Goal: Task Accomplishment & Management: Manage account settings

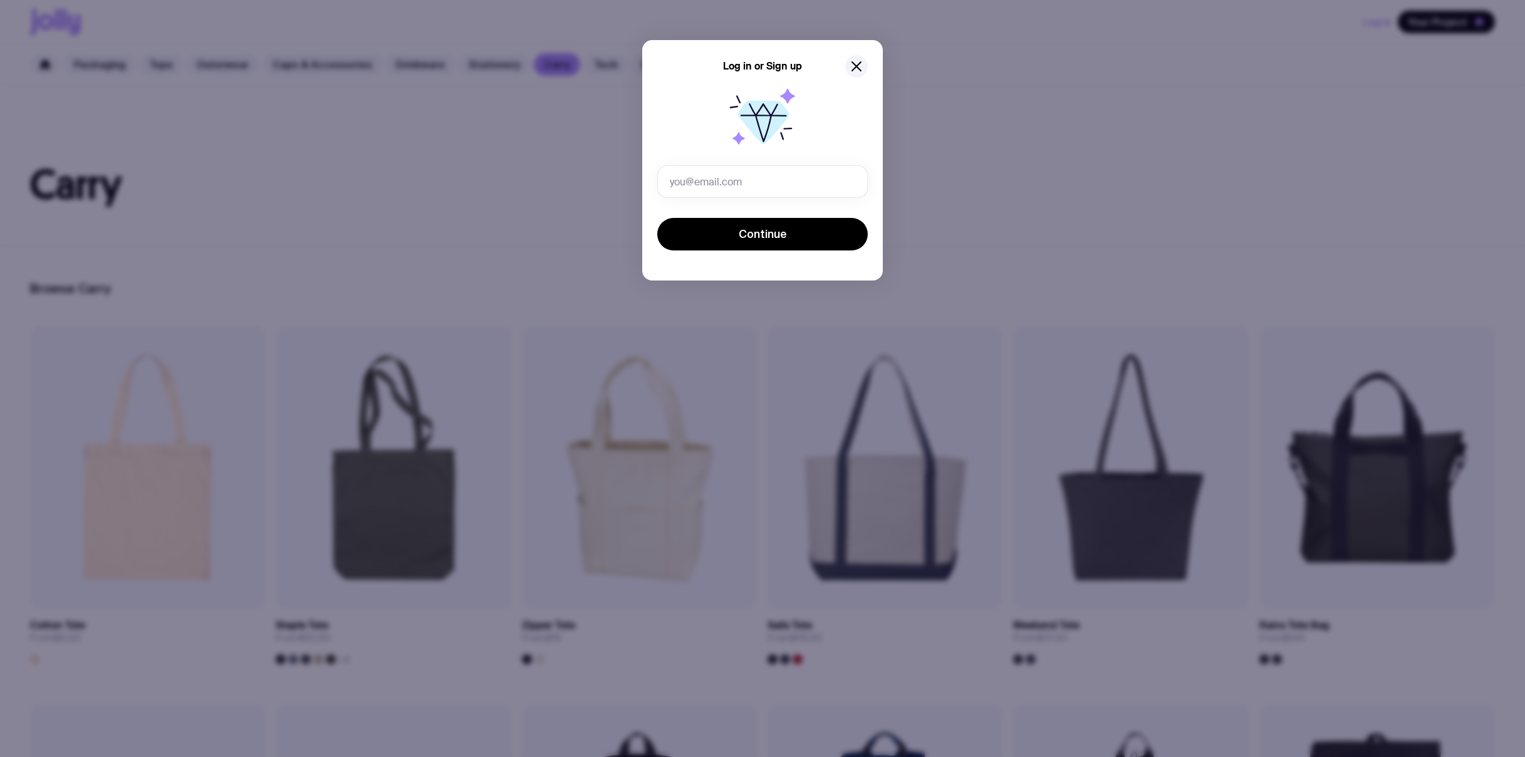
click at [715, 175] on input "text" at bounding box center [762, 181] width 210 height 33
type input "[PERSON_NAME][EMAIL_ADDRESS][PERSON_NAME][DOMAIN_NAME]"
click at [735, 224] on button "Continue" at bounding box center [762, 234] width 210 height 33
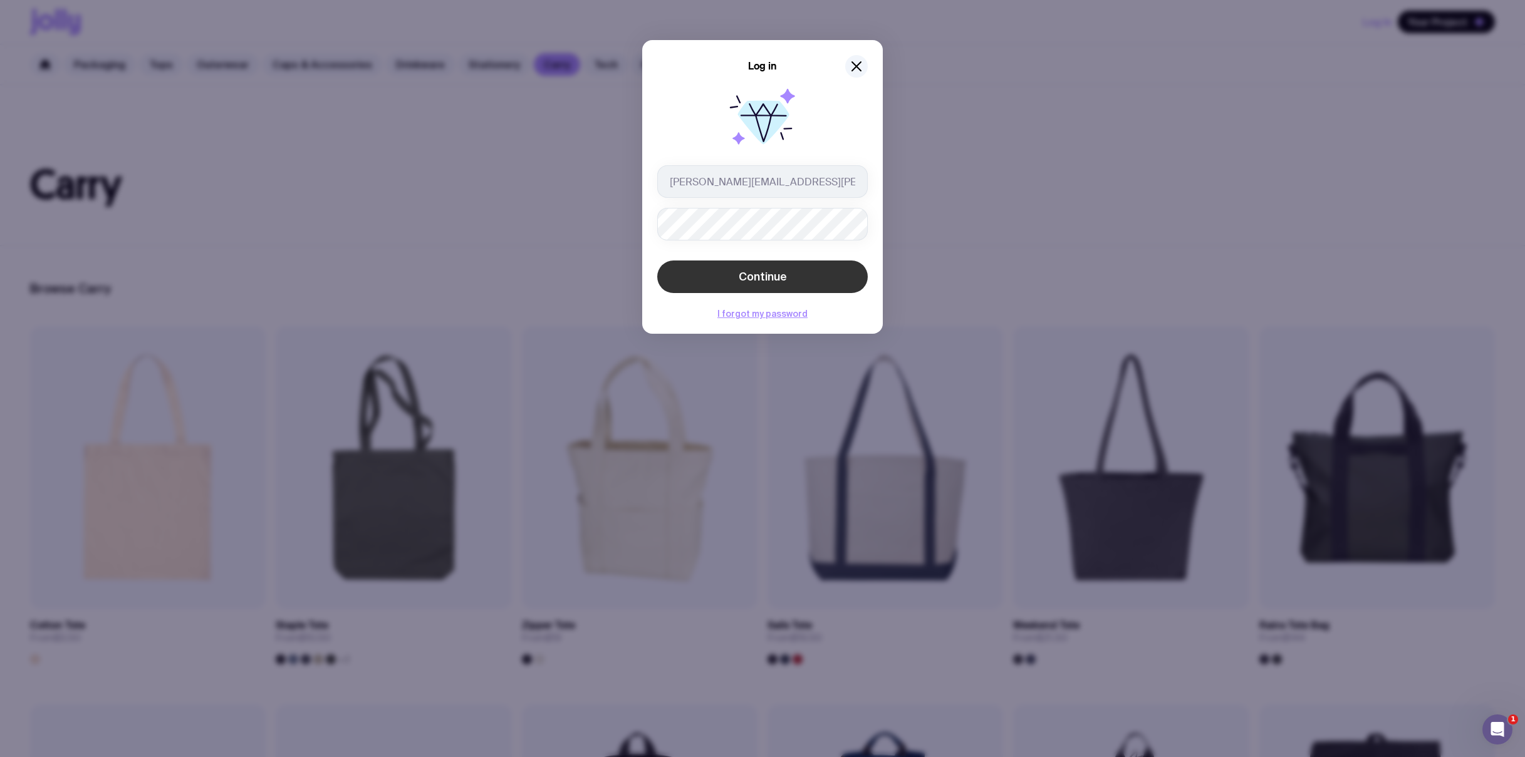
click at [779, 269] on span "Continue" at bounding box center [762, 276] width 48 height 15
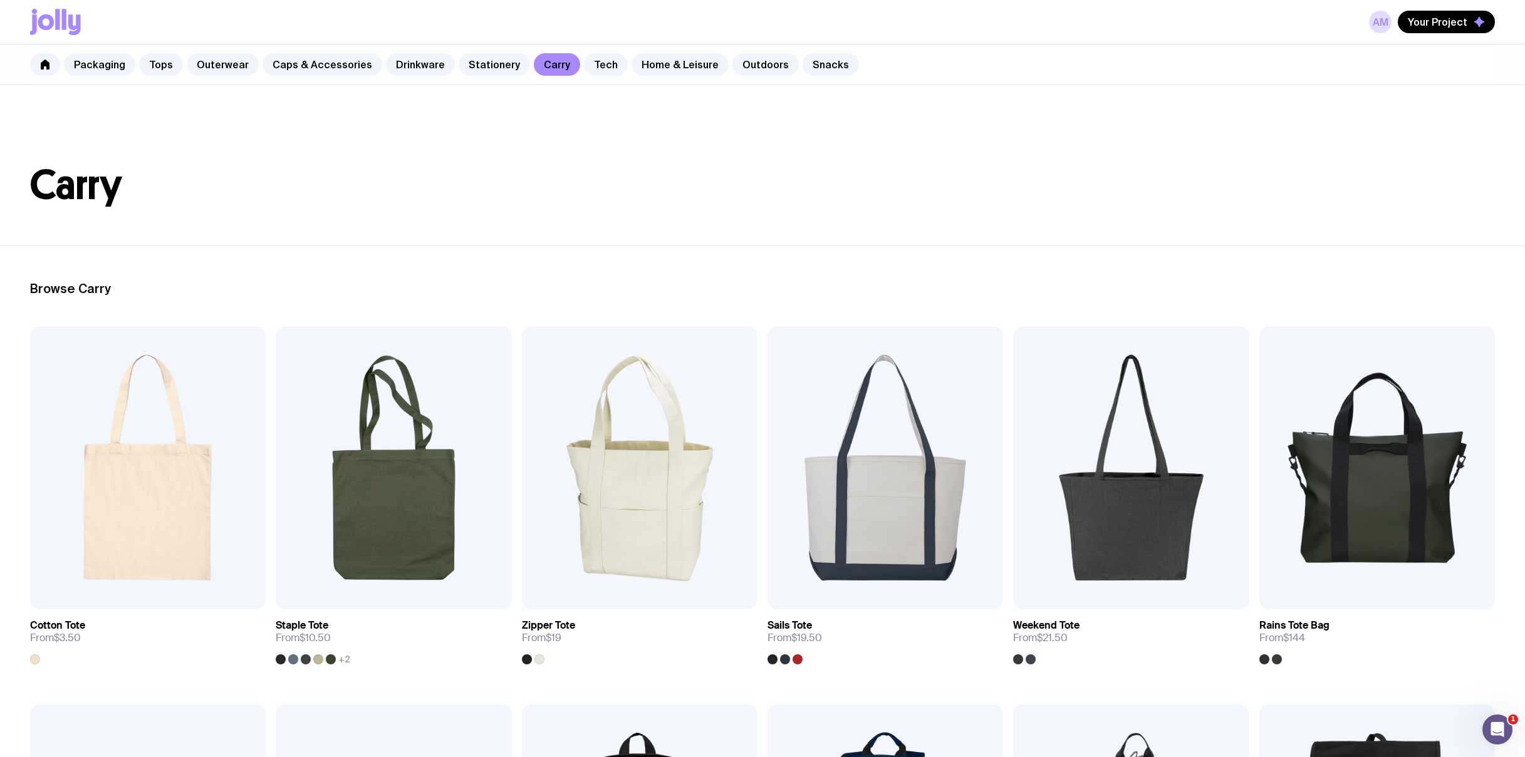
click at [28, 62] on nav "Packaging Tops Outerwear Caps & Accessories Drinkware Stationery Carry Tech Hom…" at bounding box center [762, 64] width 1525 height 41
click at [43, 61] on icon at bounding box center [45, 65] width 9 height 10
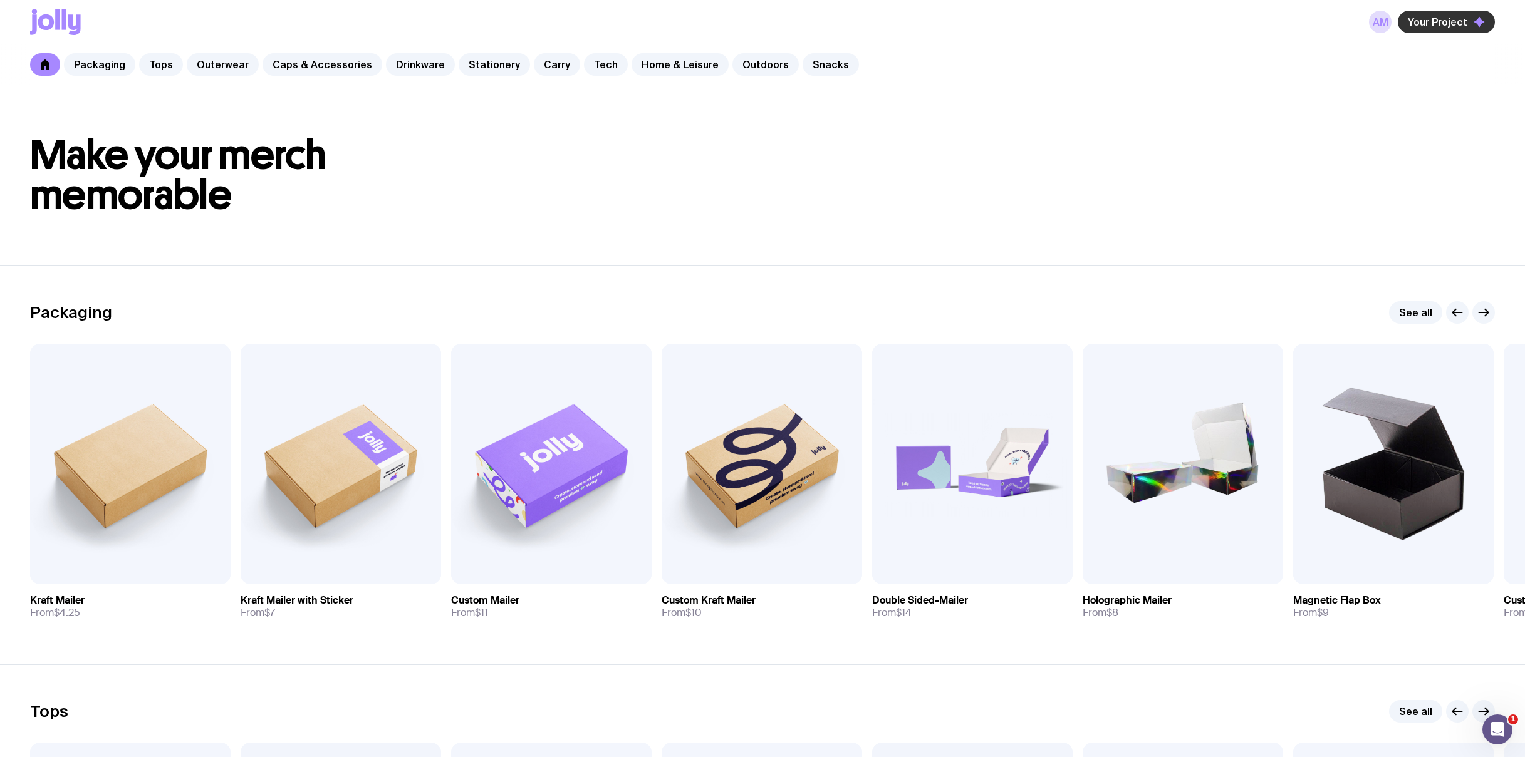
click at [1442, 26] on span "Your Project" at bounding box center [1437, 22] width 60 height 13
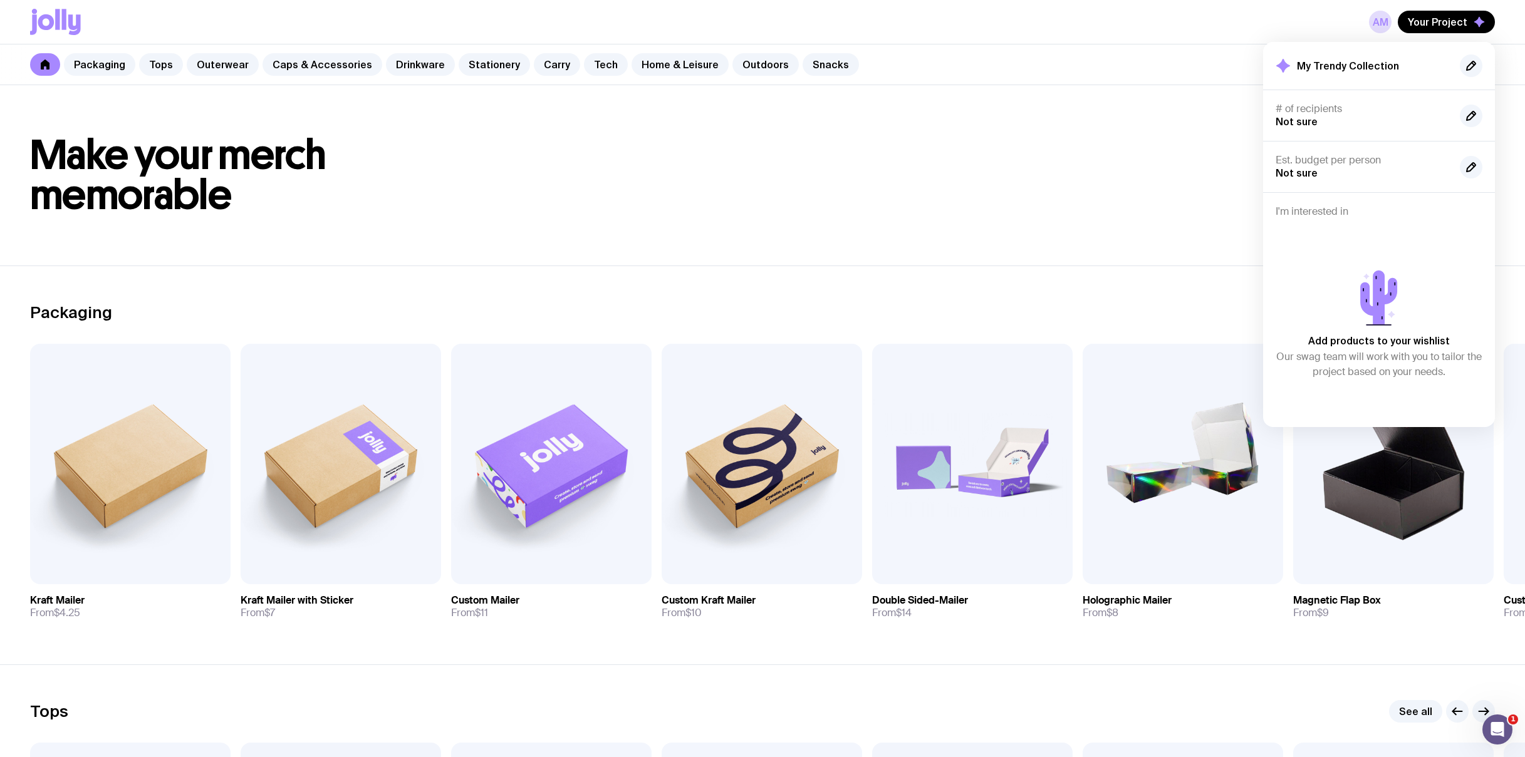
click at [1282, 68] on icon at bounding box center [1283, 66] width 14 height 14
click at [65, 28] on icon at bounding box center [64, 19] width 4 height 21
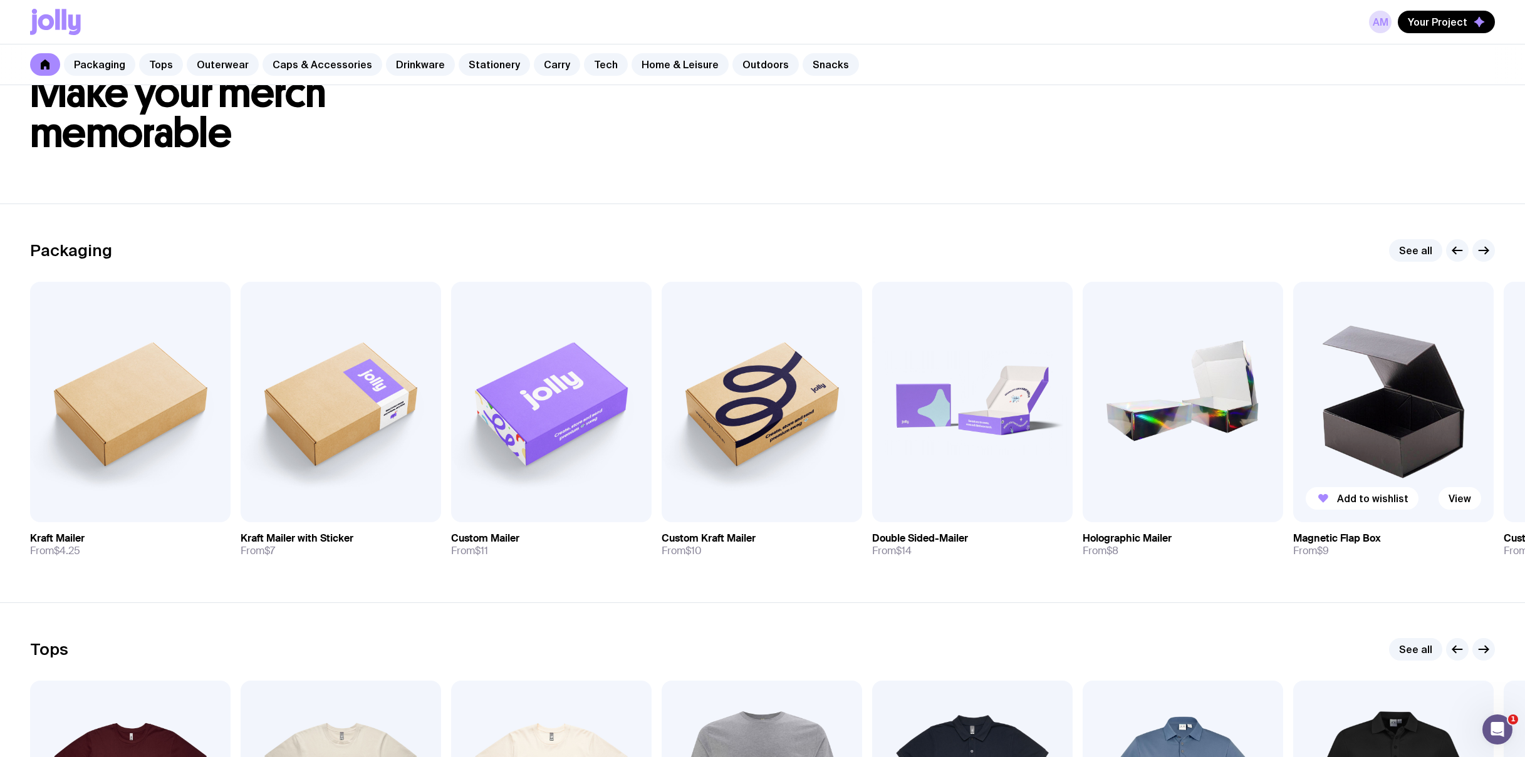
scroll to position [53, 0]
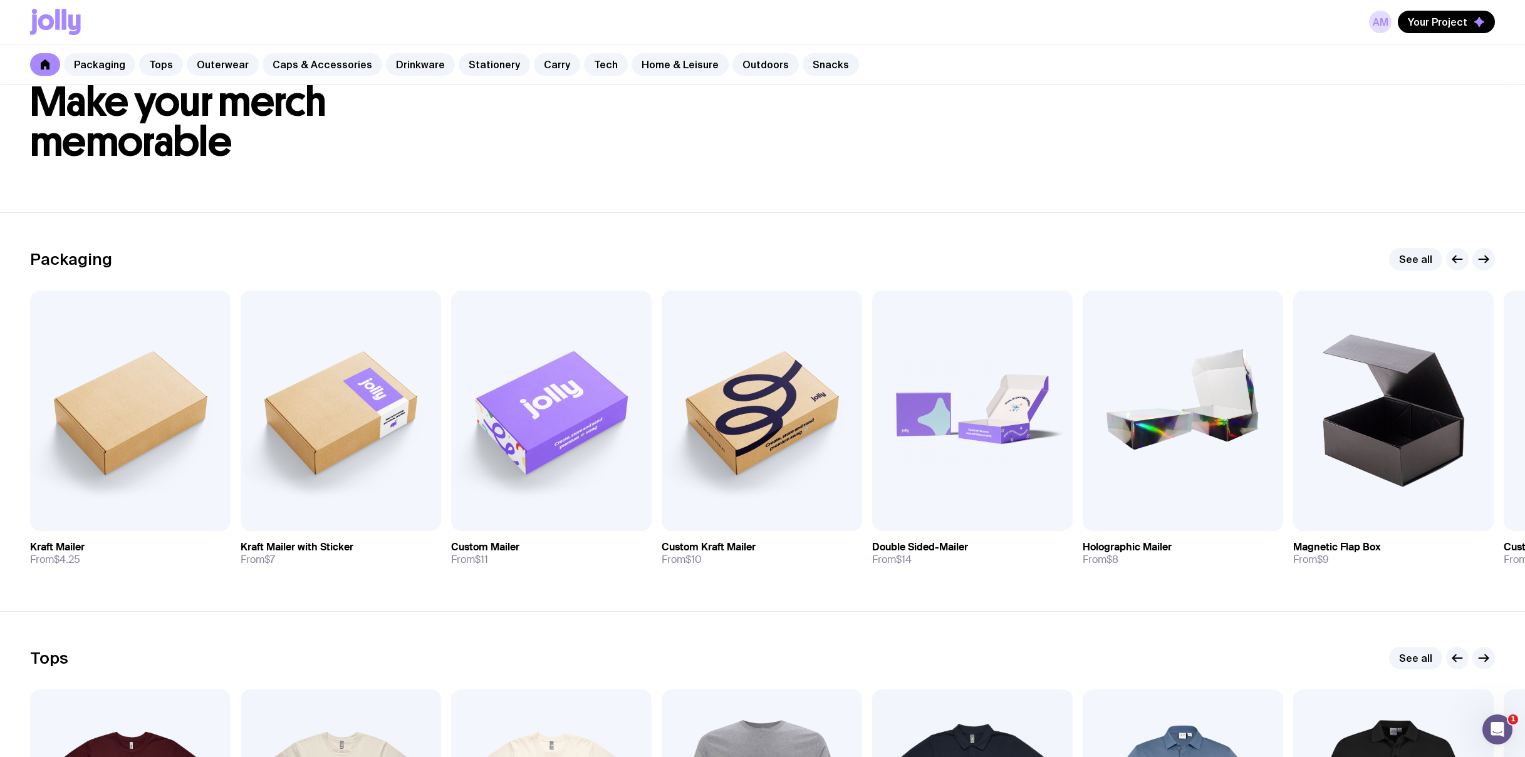
click at [1395, 14] on div "AM Your Project" at bounding box center [1432, 22] width 126 height 23
click at [1391, 16] on link "AM" at bounding box center [1380, 22] width 23 height 23
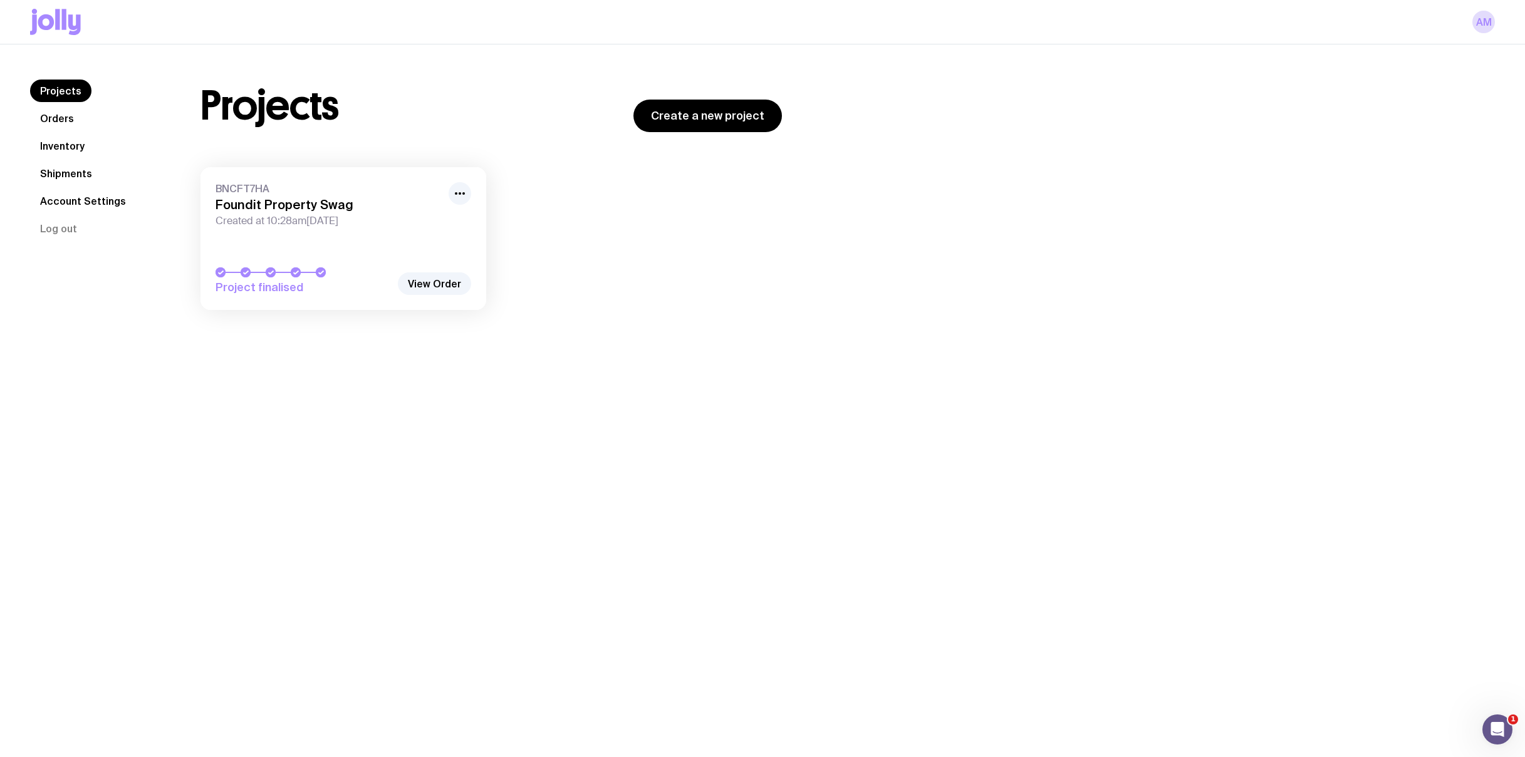
click at [70, 143] on link "Inventory" at bounding box center [62, 146] width 65 height 23
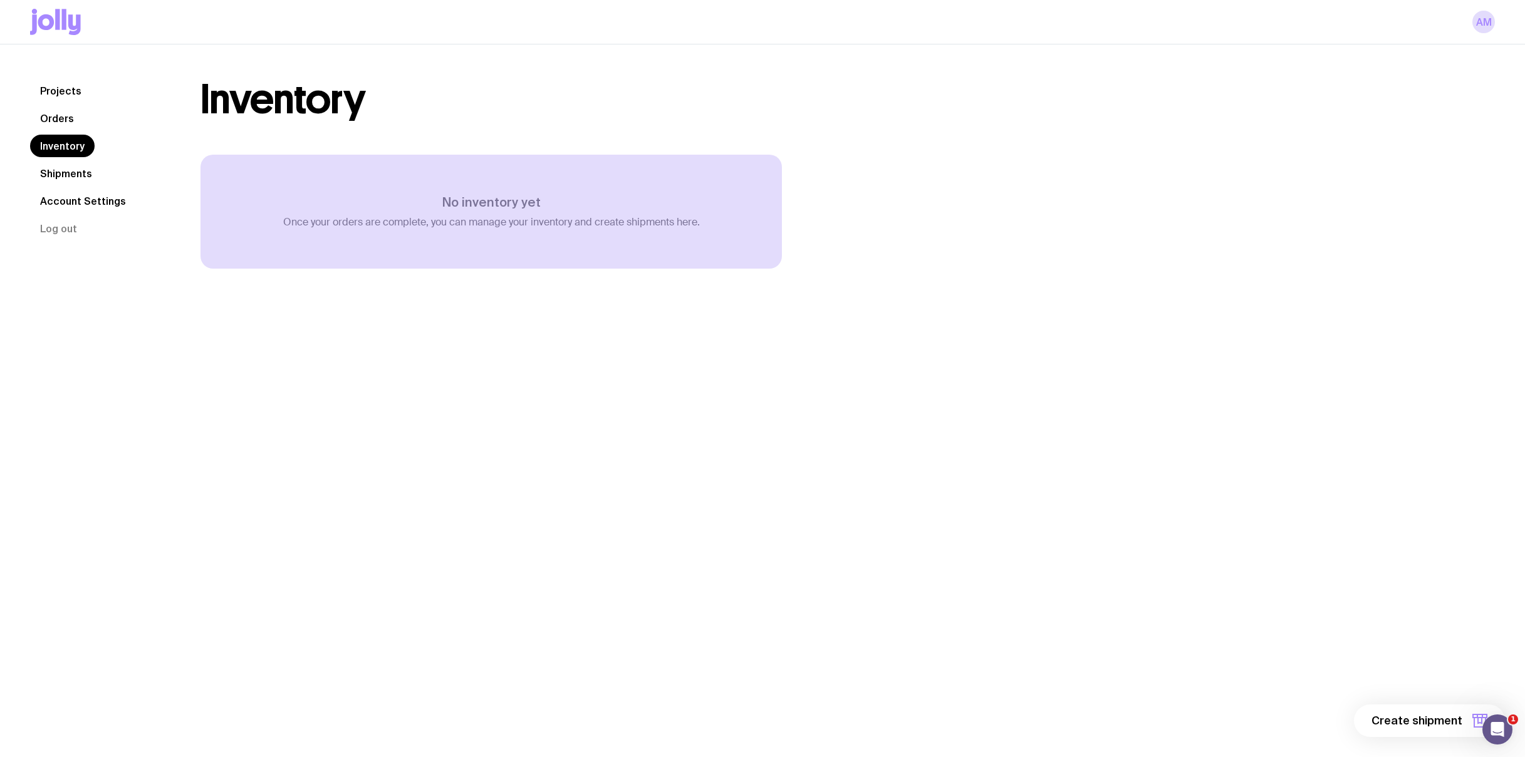
click at [63, 119] on link "Orders" at bounding box center [57, 118] width 54 height 23
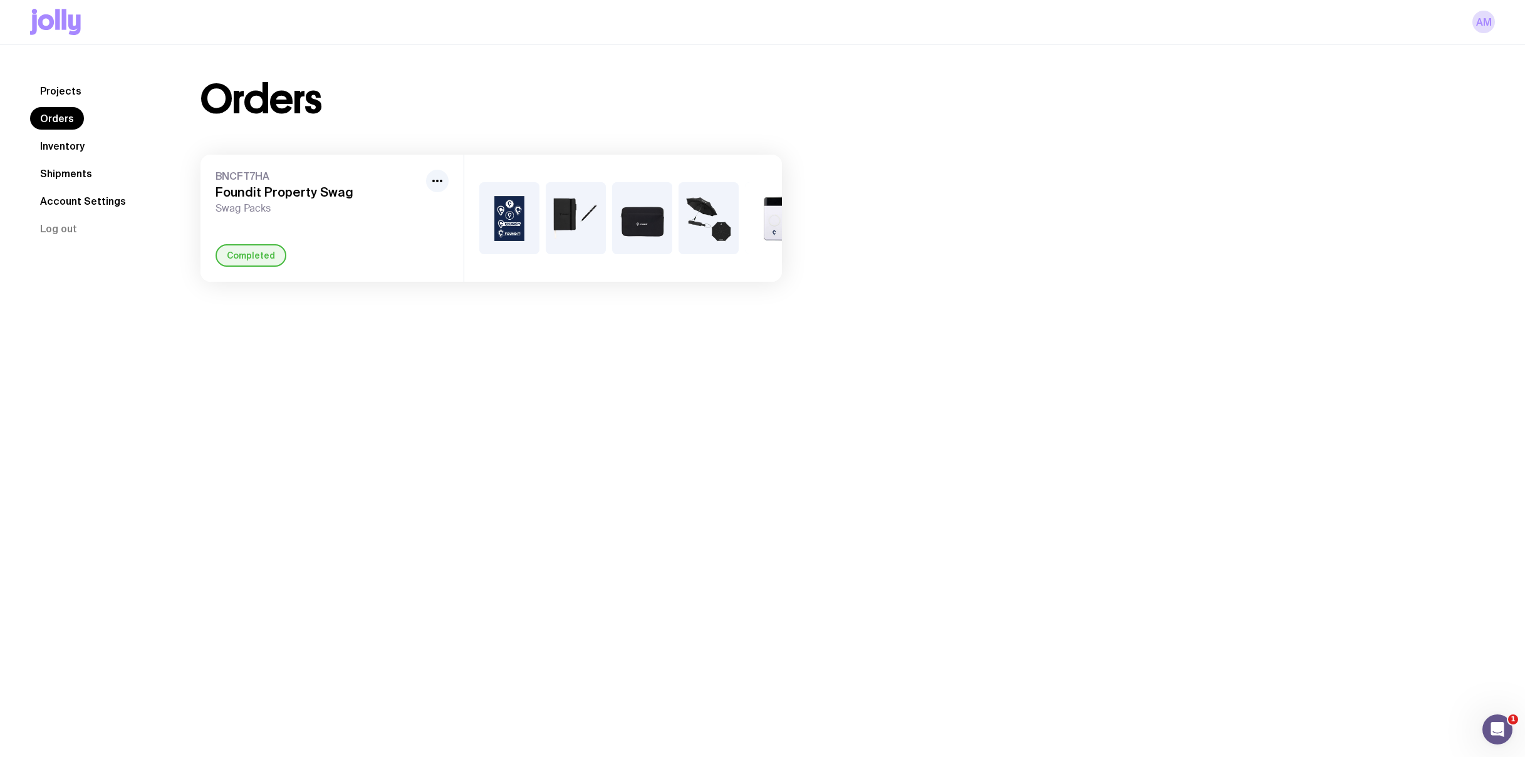
click at [56, 148] on link "Inventory" at bounding box center [62, 146] width 65 height 23
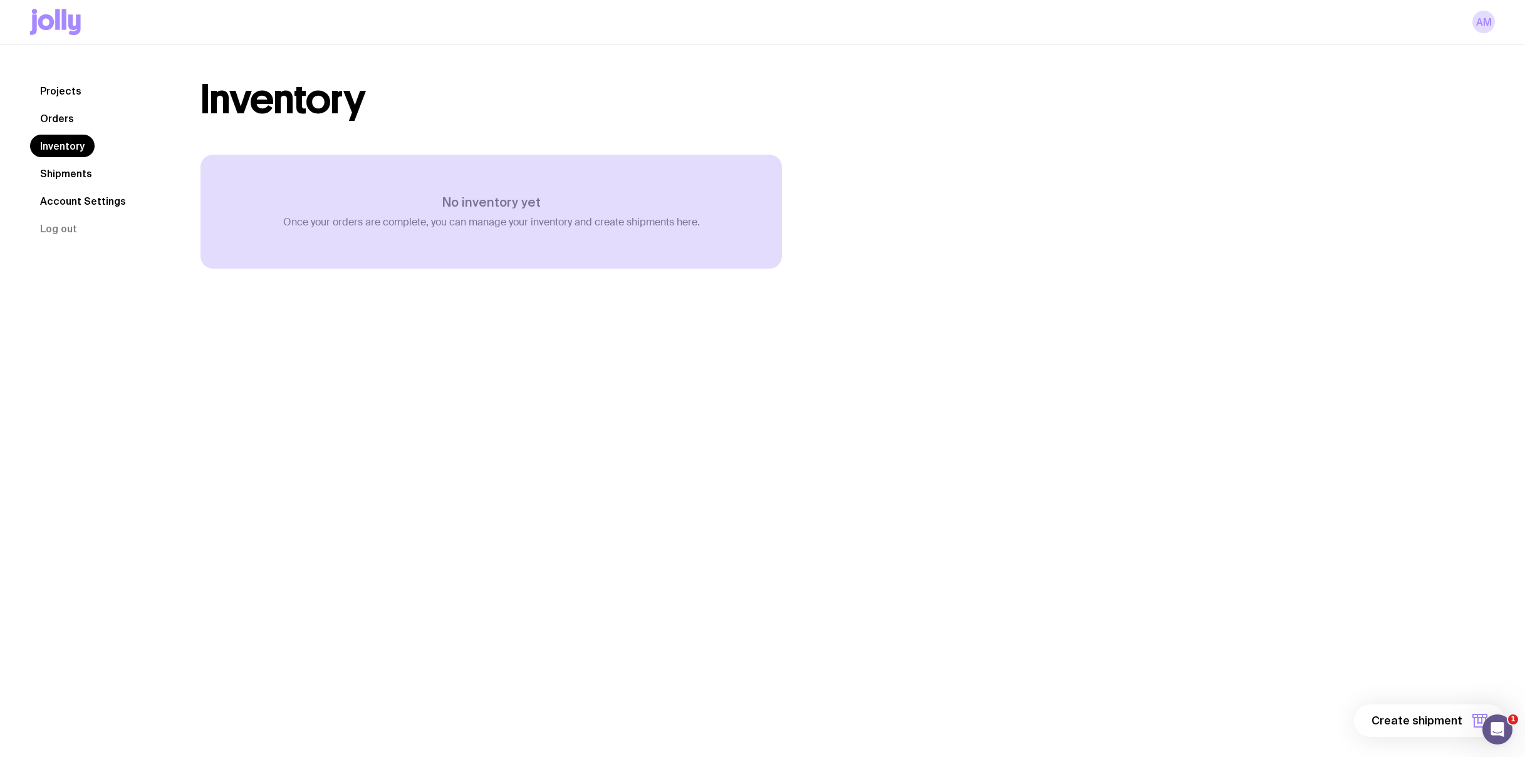
click at [86, 169] on link "Shipments" at bounding box center [66, 173] width 72 height 23
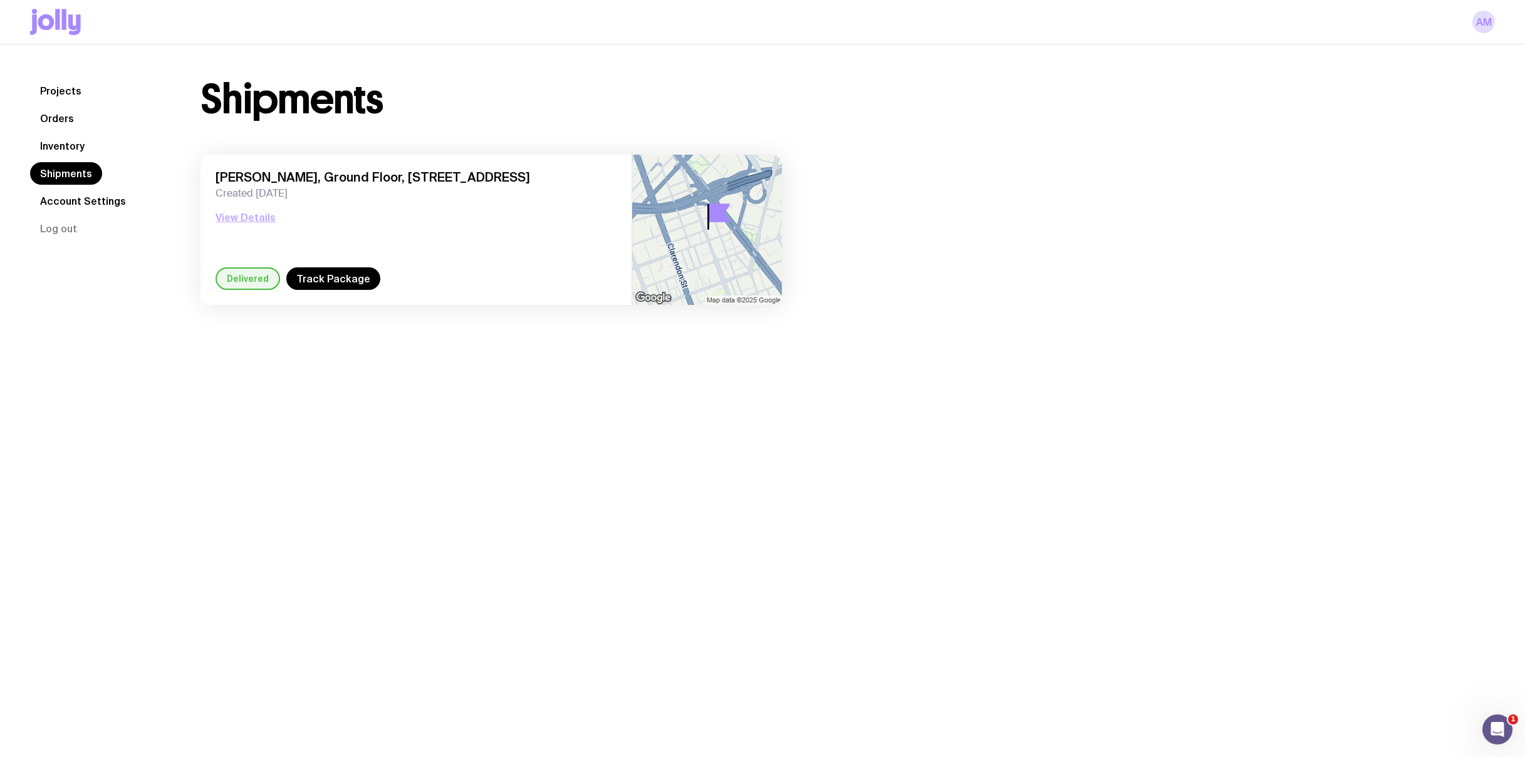
click at [251, 220] on button "View Details" at bounding box center [245, 217] width 60 height 15
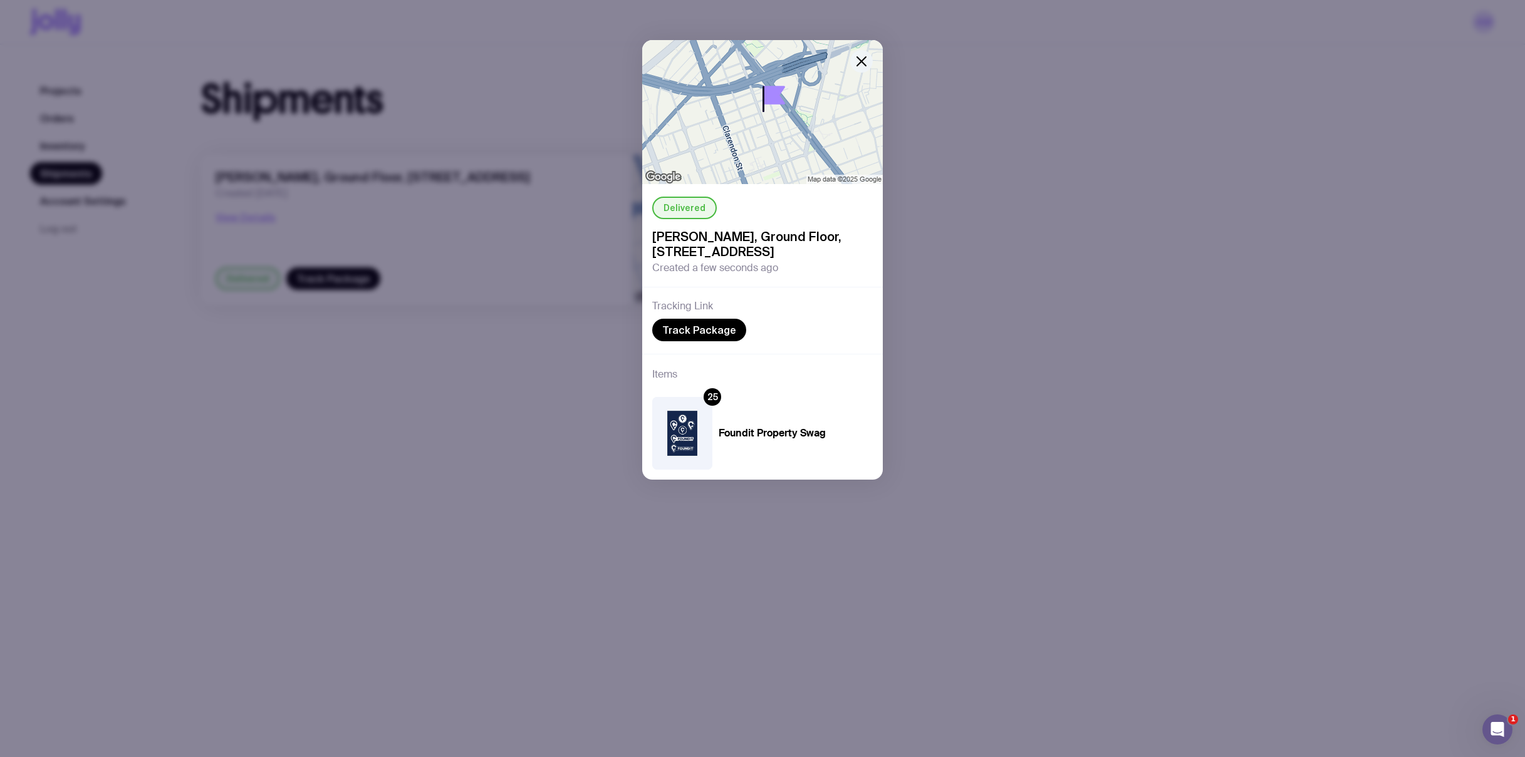
click at [866, 54] on icon "button" at bounding box center [861, 61] width 15 height 15
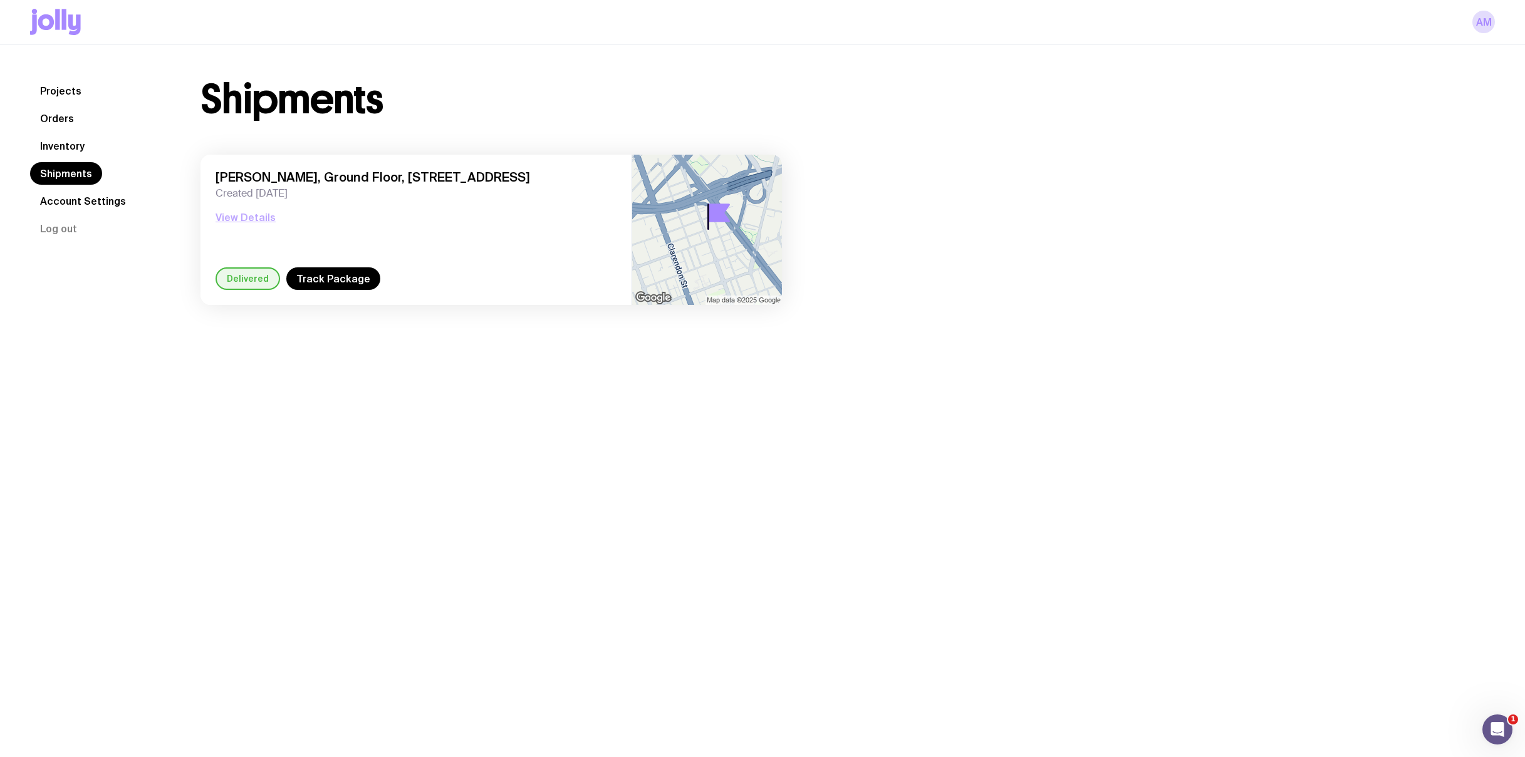
click at [268, 215] on button "View Details" at bounding box center [245, 217] width 60 height 15
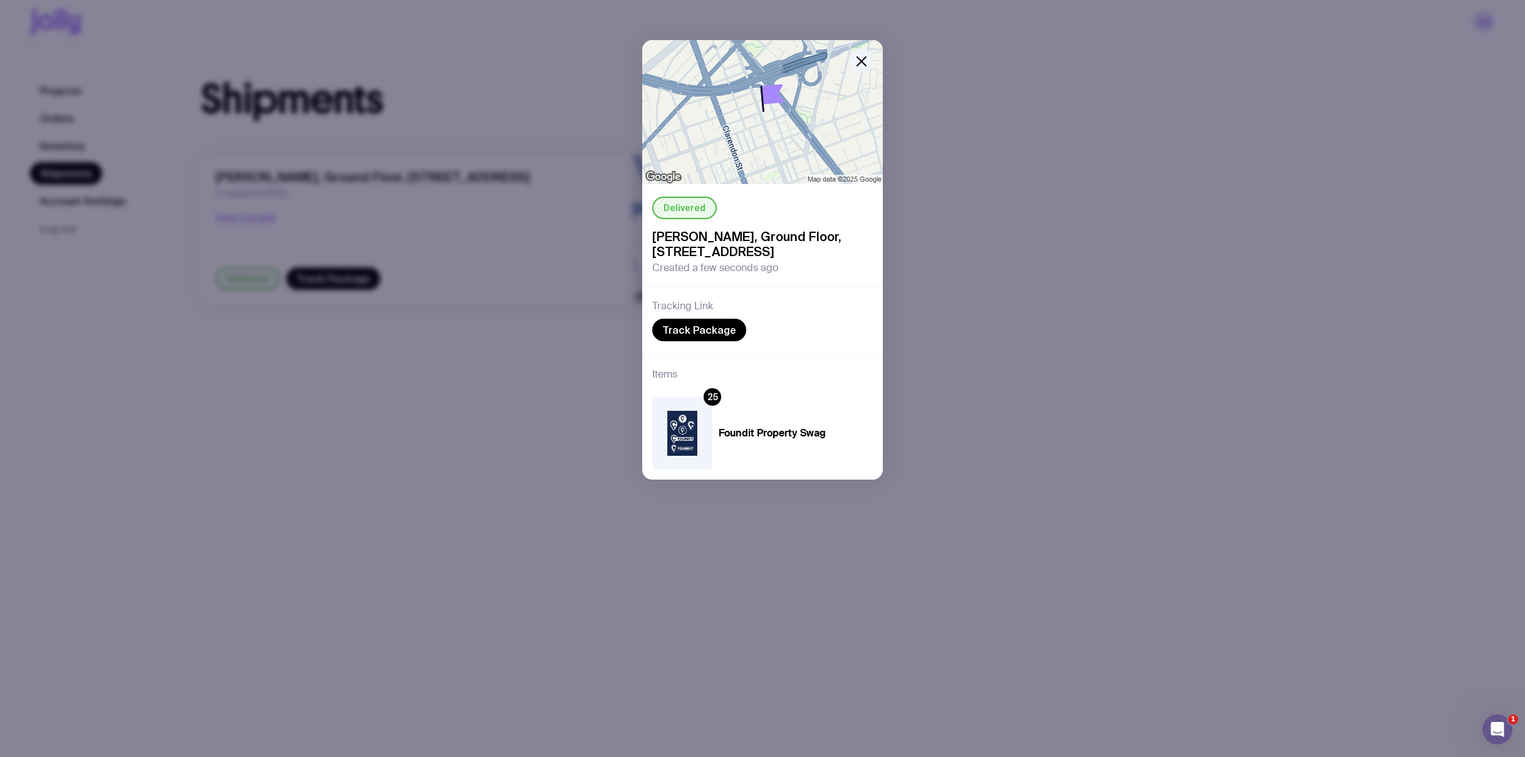
scroll to position [44, 0]
